Goal: Task Accomplishment & Management: Manage account settings

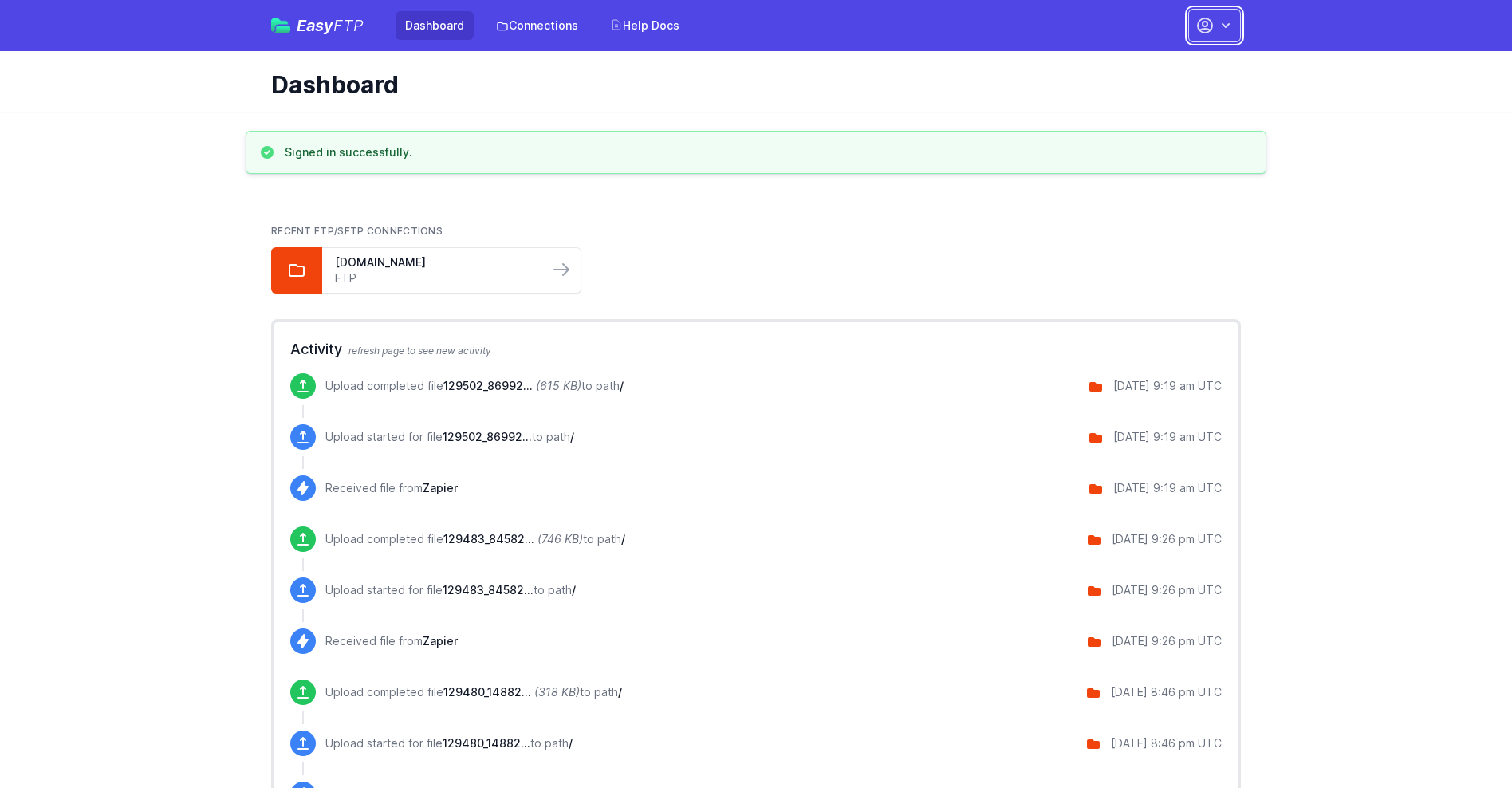
click at [1215, 26] on button "button" at bounding box center [1215, 26] width 52 height 33
click at [1165, 66] on link "Account Settings" at bounding box center [1165, 65] width 153 height 29
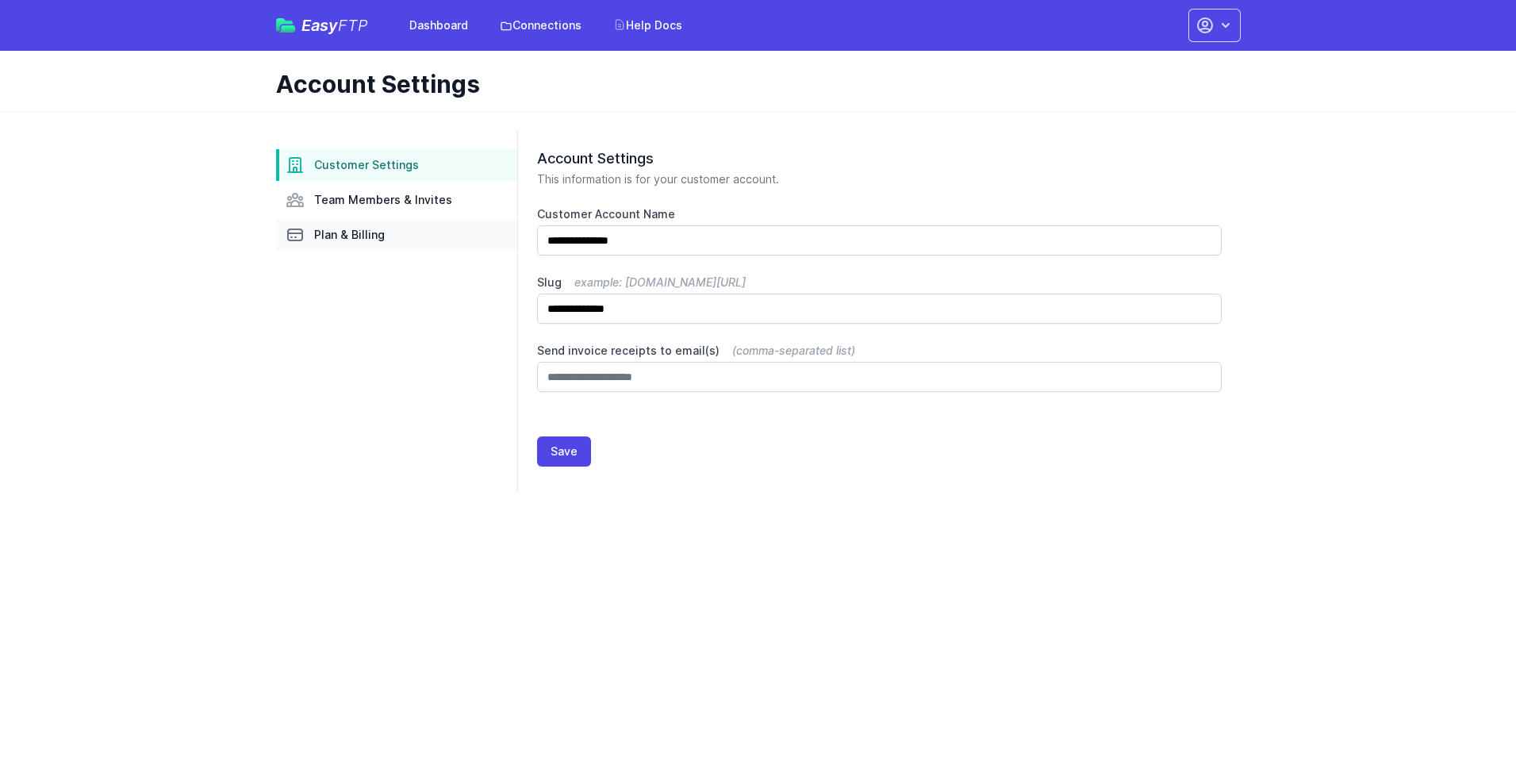
click at [397, 234] on link "Plan & Billing" at bounding box center [396, 234] width 241 height 32
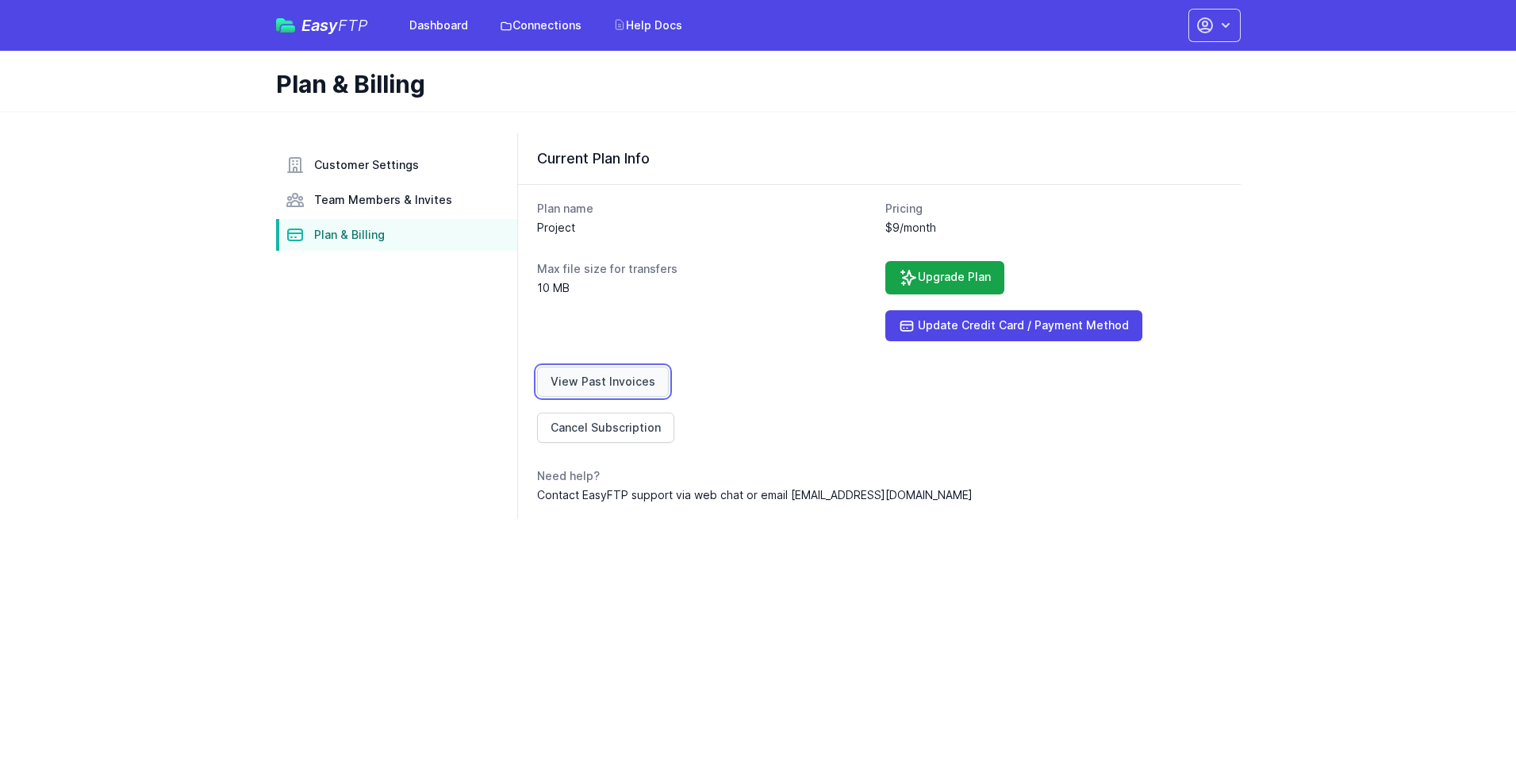
click at [600, 382] on link "View Past Invoices" at bounding box center [603, 381] width 132 height 30
